Goal: Information Seeking & Learning: Find specific page/section

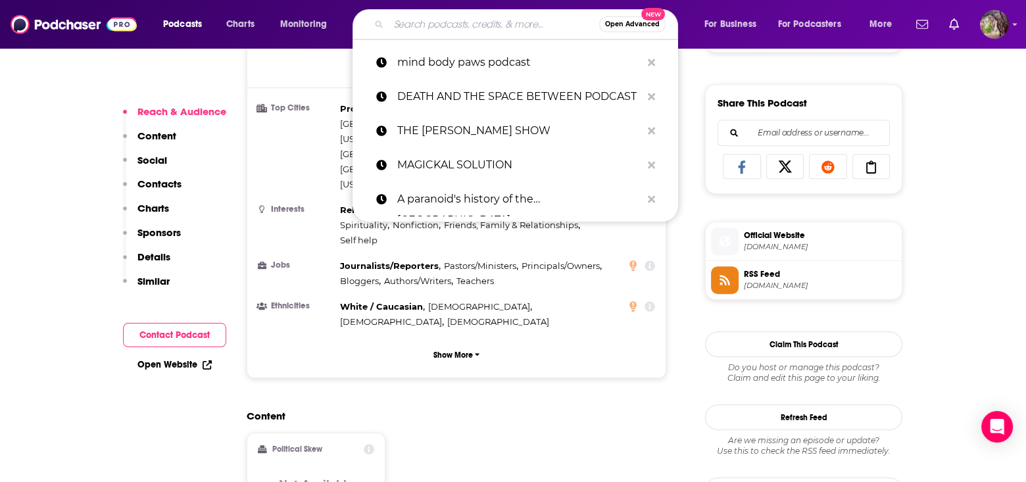
click at [443, 22] on input "Search podcasts, credits, & more..." at bounding box center [494, 24] width 210 height 21
paste input "Your Divine Uniqueness"
type input "Your Divine Uniqueness"
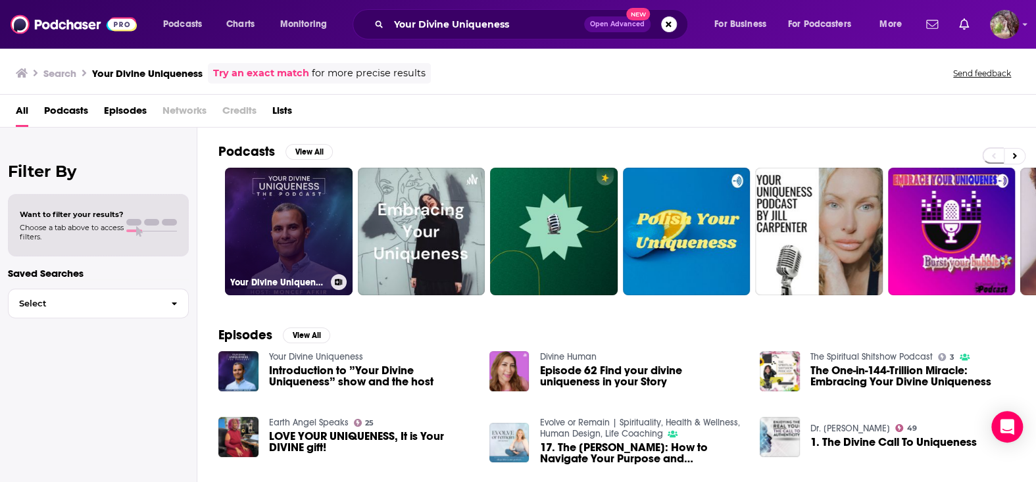
click at [293, 222] on link "Your Divine Uniqueness" at bounding box center [289, 232] width 128 height 128
